Goal: Transaction & Acquisition: Purchase product/service

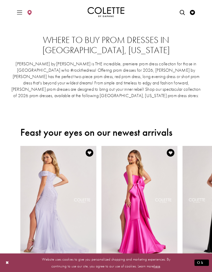
click at [20, 13] on icon "Toggle Main Navigation Menu" at bounding box center [19, 12] width 5 height 5
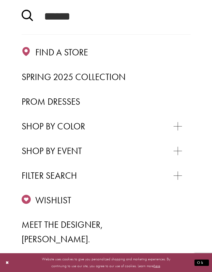
scroll to position [65, 0]
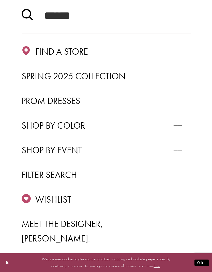
click at [111, 71] on span "Spring 2025 Collection" at bounding box center [74, 76] width 104 height 12
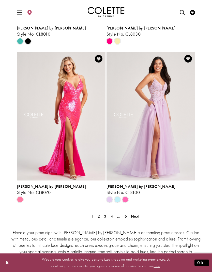
scroll to position [1024, 0]
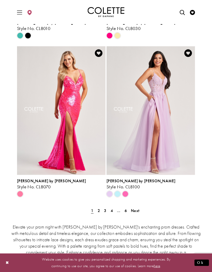
click at [137, 208] on span "Next" at bounding box center [135, 210] width 8 height 5
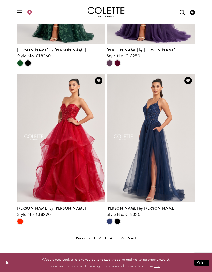
scroll to position [997, 0]
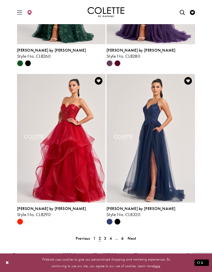
click at [65, 156] on img "Visit Colette by Daphne Style No. CL8290 Page" at bounding box center [61, 138] width 88 height 129
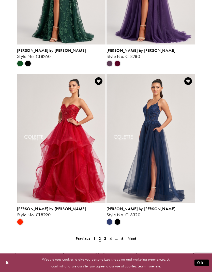
scroll to position [1017, 0]
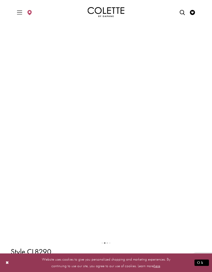
scroll to position [72, 0]
click at [104, 127] on video "Style CL8290 Colette by Daphne #1 autoplay loop mute video" at bounding box center [106, 95] width 191 height 95
click at [9, 267] on button "Close Dialog" at bounding box center [7, 262] width 9 height 9
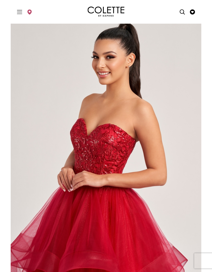
scroll to position [0, 0]
